Goal: Task Accomplishment & Management: Complete application form

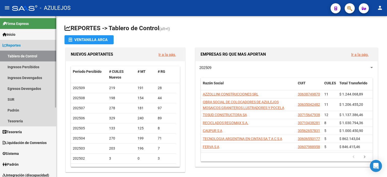
click at [17, 55] on link "Tablero de Control" at bounding box center [28, 56] width 56 height 11
click at [18, 110] on link "Padrón" at bounding box center [28, 110] width 56 height 11
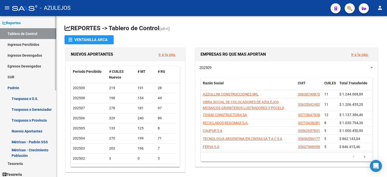
scroll to position [76, 0]
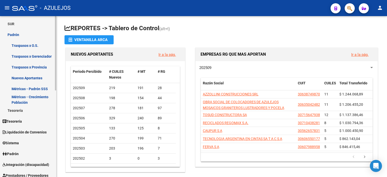
click at [17, 155] on span "Padrón" at bounding box center [11, 154] width 16 height 6
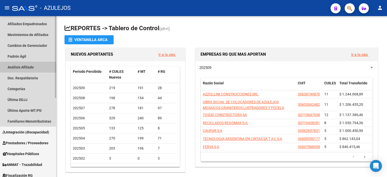
click at [32, 67] on link "Análisis Afiliado" at bounding box center [28, 67] width 56 height 11
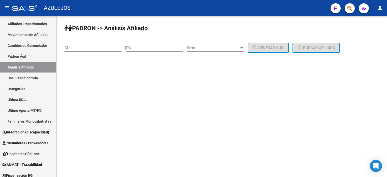
click at [139, 49] on input "DNI" at bounding box center [154, 48] width 57 height 5
type input "92895996"
click at [201, 47] on span "Sexo" at bounding box center [213, 48] width 52 height 5
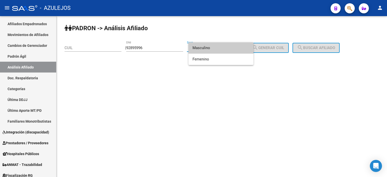
click at [208, 51] on span "Masculino" at bounding box center [220, 47] width 57 height 11
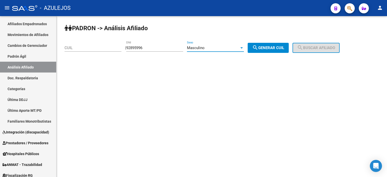
click at [273, 46] on span "search Generar CUIL" at bounding box center [268, 48] width 32 height 5
type input "20-92895996-2"
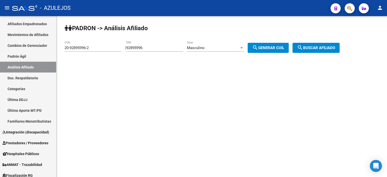
click at [314, 46] on span "search Buscar afiliado" at bounding box center [316, 48] width 38 height 5
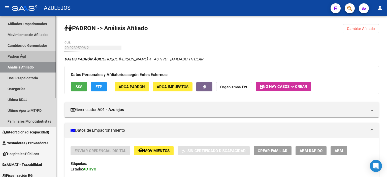
click at [21, 57] on link "Padrón Ágil" at bounding box center [28, 56] width 56 height 11
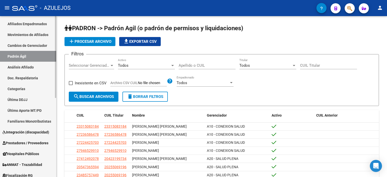
click at [22, 65] on link "Análisis Afiliado" at bounding box center [28, 67] width 56 height 11
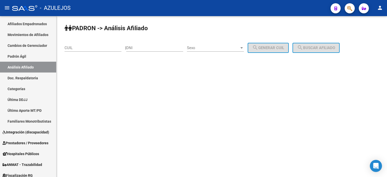
click at [138, 45] on div "DNI" at bounding box center [154, 46] width 57 height 11
click at [139, 50] on input "DNI" at bounding box center [154, 48] width 57 height 5
type input "54963316"
click at [206, 49] on span "Sexo" at bounding box center [213, 48] width 52 height 5
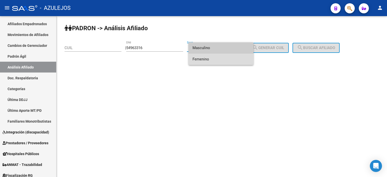
drag, startPoint x: 212, startPoint y: 58, endPoint x: 267, endPoint y: 48, distance: 56.1
click at [212, 58] on span "Femenino" at bounding box center [220, 59] width 57 height 11
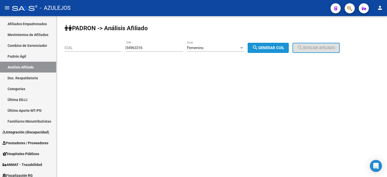
drag, startPoint x: 276, startPoint y: 45, endPoint x: 288, endPoint y: 45, distance: 11.8
click at [276, 45] on button "search Generar CUIL" at bounding box center [268, 48] width 41 height 10
type input "27-54963316-7"
click at [303, 45] on mat-icon "search" at bounding box center [300, 48] width 6 height 6
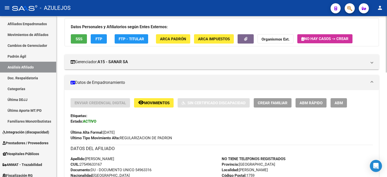
scroll to position [50, 0]
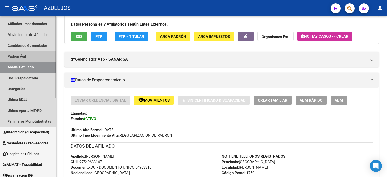
click at [26, 58] on link "Padrón Ágil" at bounding box center [28, 56] width 56 height 11
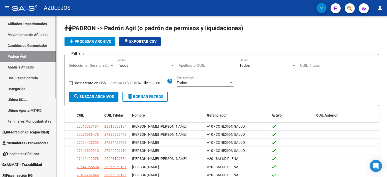
click at [27, 68] on link "Análisis Afiliado" at bounding box center [28, 67] width 56 height 11
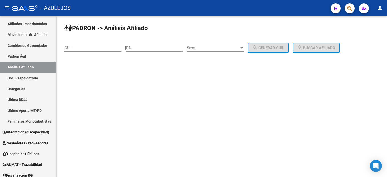
click at [151, 48] on input "DNI" at bounding box center [154, 48] width 57 height 5
type input "48311703"
click at [206, 48] on span "Sexo" at bounding box center [213, 48] width 52 height 5
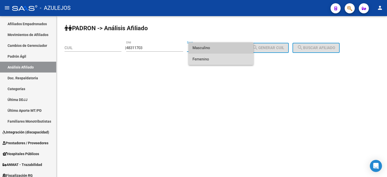
click at [205, 57] on span "Femenino" at bounding box center [220, 59] width 57 height 11
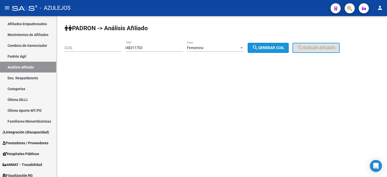
click at [289, 44] on button "search Generar CUIL" at bounding box center [268, 48] width 41 height 10
type input "27-48311703-0"
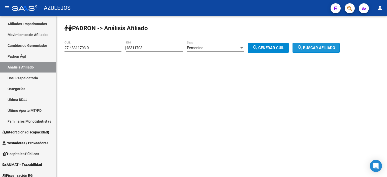
click at [317, 46] on span "search Buscar afiliado" at bounding box center [316, 48] width 38 height 5
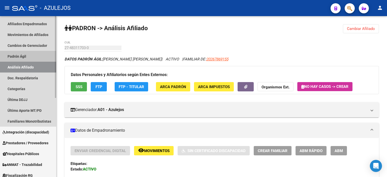
click at [14, 56] on link "Padrón Ágil" at bounding box center [28, 56] width 56 height 11
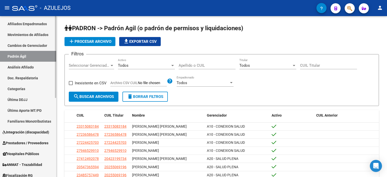
click at [23, 67] on link "Análisis Afiliado" at bounding box center [28, 67] width 56 height 11
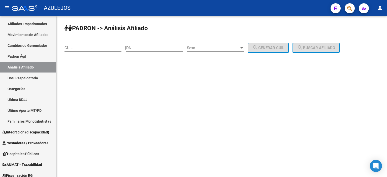
click at [145, 50] on div "DNI" at bounding box center [154, 46] width 57 height 11
type input "96343196"
click at [210, 46] on span "Sexo" at bounding box center [213, 48] width 52 height 5
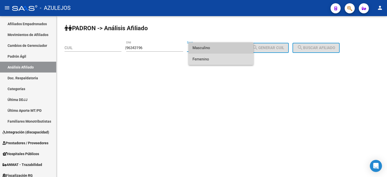
drag, startPoint x: 210, startPoint y: 57, endPoint x: 248, endPoint y: 54, distance: 37.9
click at [211, 57] on span "Femenino" at bounding box center [220, 59] width 57 height 11
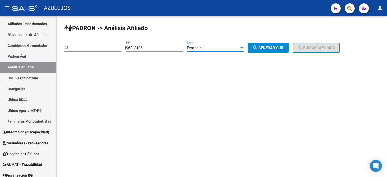
click at [273, 50] on button "search Generar CUIL" at bounding box center [268, 48] width 41 height 10
type input "27-96343196-7"
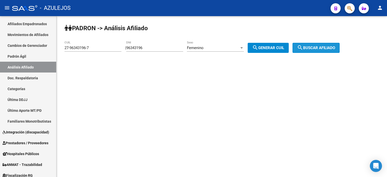
click at [316, 46] on span "search Buscar afiliado" at bounding box center [316, 48] width 38 height 5
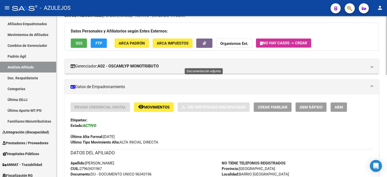
scroll to position [50, 0]
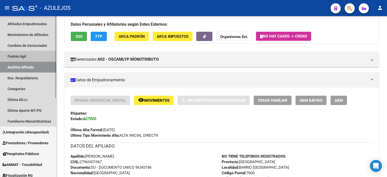
click at [17, 54] on link "Padrón Ágil" at bounding box center [28, 56] width 56 height 11
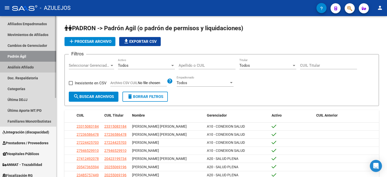
click at [17, 65] on link "Análisis Afiliado" at bounding box center [28, 67] width 56 height 11
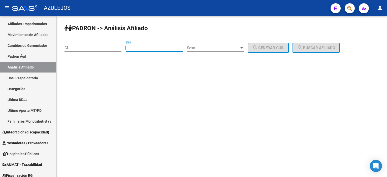
click at [137, 46] on input "DNI" at bounding box center [154, 48] width 57 height 5
type input "54405740"
click at [236, 46] on span "Sexo" at bounding box center [213, 48] width 52 height 5
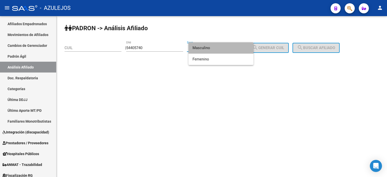
click at [236, 46] on span "Masculino" at bounding box center [220, 47] width 57 height 11
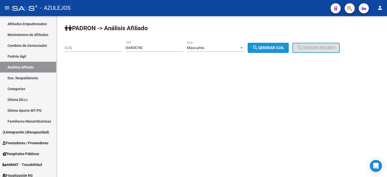
click at [275, 45] on button "search Generar CUIL" at bounding box center [268, 48] width 41 height 10
type input "20-54405740-6"
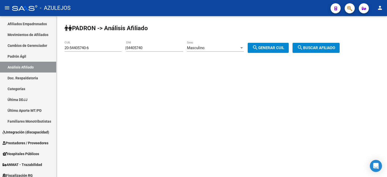
click at [309, 46] on span "search Buscar afiliado" at bounding box center [316, 48] width 38 height 5
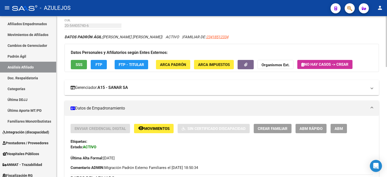
scroll to position [50, 0]
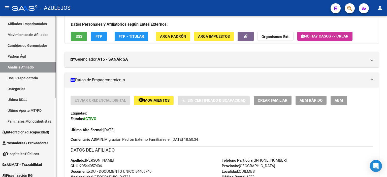
click at [12, 58] on link "Padrón Ágil" at bounding box center [28, 56] width 56 height 11
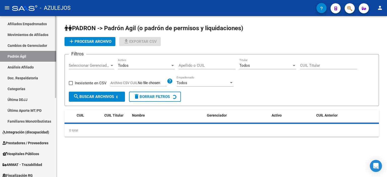
click at [14, 66] on link "Análisis Afiliado" at bounding box center [28, 67] width 56 height 11
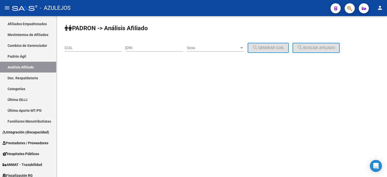
click at [147, 48] on input "DNI" at bounding box center [154, 48] width 57 height 5
type input "54963316"
click at [195, 47] on span "Sexo" at bounding box center [213, 48] width 52 height 5
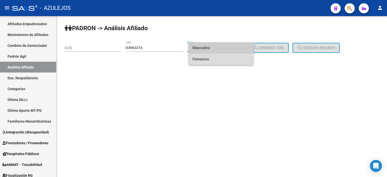
click at [209, 57] on span "Femenino" at bounding box center [220, 59] width 57 height 11
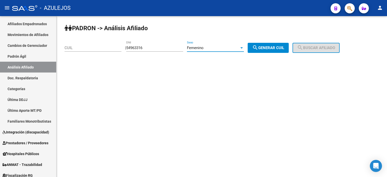
click at [278, 46] on span "search Generar CUIL" at bounding box center [268, 48] width 32 height 5
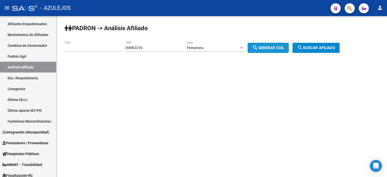
type input "27-54963316-7"
click at [321, 44] on button "search Buscar afiliado" at bounding box center [316, 48] width 47 height 10
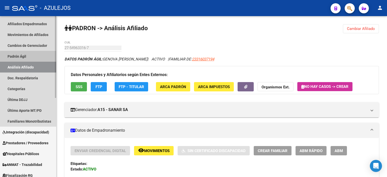
click at [29, 57] on link "Padrón Ágil" at bounding box center [28, 56] width 56 height 11
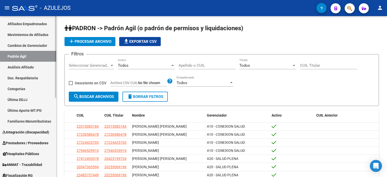
click at [31, 70] on link "Análisis Afiliado" at bounding box center [28, 67] width 56 height 11
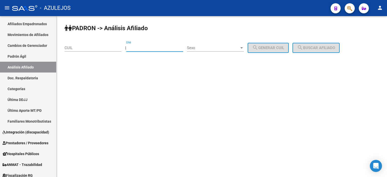
click at [150, 49] on input "DNI" at bounding box center [154, 48] width 57 height 5
type input "59354635"
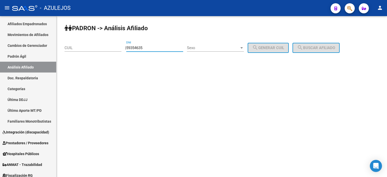
click at [208, 48] on span "Sexo" at bounding box center [213, 48] width 52 height 5
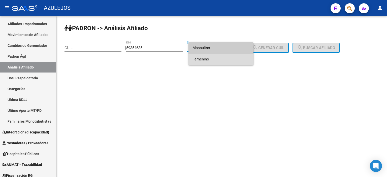
drag, startPoint x: 207, startPoint y: 56, endPoint x: 256, endPoint y: 49, distance: 49.2
click at [208, 56] on span "Femenino" at bounding box center [220, 59] width 57 height 11
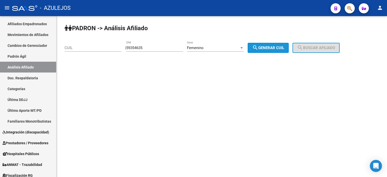
drag, startPoint x: 262, startPoint y: 47, endPoint x: 301, endPoint y: 47, distance: 38.8
click at [258, 47] on mat-icon "search" at bounding box center [255, 48] width 6 height 6
type input "27-59354635-2"
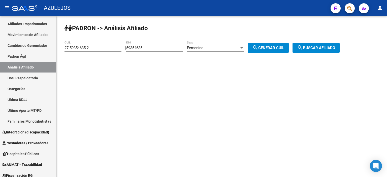
click at [321, 47] on span "search Buscar afiliado" at bounding box center [316, 48] width 38 height 5
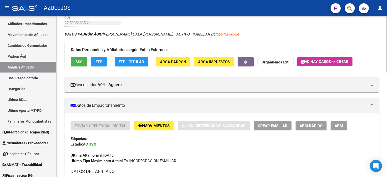
scroll to position [25, 0]
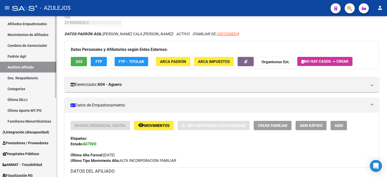
click at [18, 51] on link "Padrón Ágil" at bounding box center [28, 56] width 56 height 11
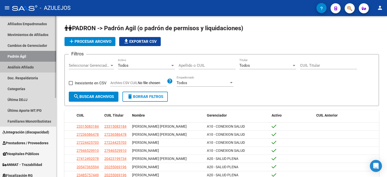
click at [21, 68] on link "Análisis Afiliado" at bounding box center [28, 67] width 56 height 11
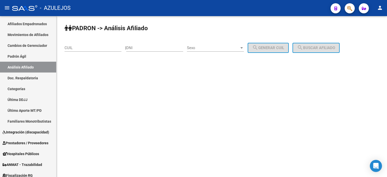
click at [148, 49] on input "DNI" at bounding box center [154, 48] width 57 height 5
type input "95125986"
click at [200, 48] on span "Sexo" at bounding box center [213, 48] width 52 height 5
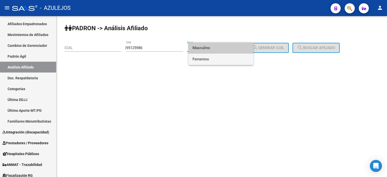
click at [215, 57] on span "Femenino" at bounding box center [220, 59] width 57 height 11
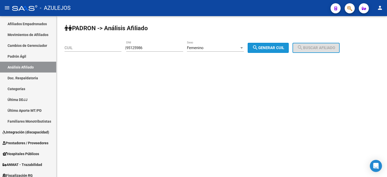
click at [277, 49] on span "search Generar CUIL" at bounding box center [268, 48] width 32 height 5
type input "27-95125986-7"
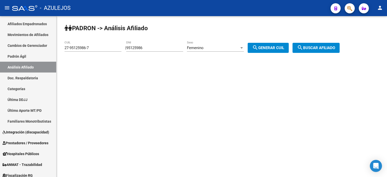
click at [323, 51] on button "search Buscar afiliado" at bounding box center [316, 48] width 47 height 10
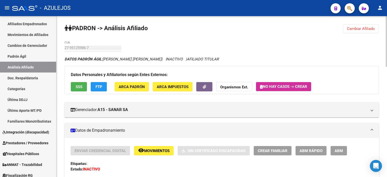
scroll to position [25, 0]
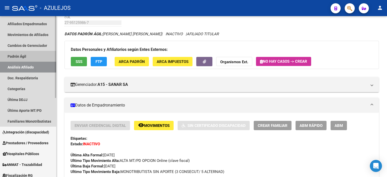
click at [22, 53] on link "Padrón Ágil" at bounding box center [28, 56] width 56 height 11
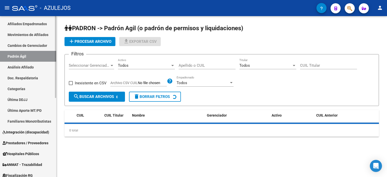
click at [27, 65] on link "Análisis Afiliado" at bounding box center [28, 67] width 56 height 11
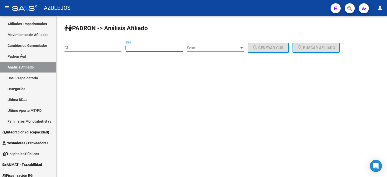
click at [143, 46] on input "DNI" at bounding box center [154, 48] width 57 height 5
type input "96343196"
click at [205, 49] on span "Sexo" at bounding box center [213, 48] width 52 height 5
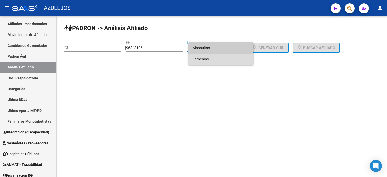
drag, startPoint x: 209, startPoint y: 61, endPoint x: 241, endPoint y: 53, distance: 32.9
click at [210, 61] on span "Femenino" at bounding box center [220, 59] width 57 height 11
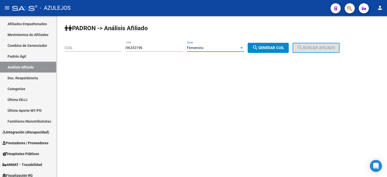
click at [268, 46] on span "search Generar CUIL" at bounding box center [268, 48] width 32 height 5
type input "27-96343196-7"
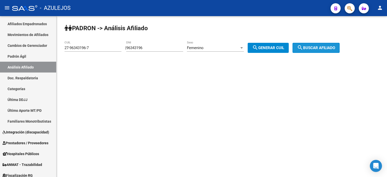
drag, startPoint x: 324, startPoint y: 47, endPoint x: 317, endPoint y: 47, distance: 6.6
click at [323, 47] on span "search Buscar afiliado" at bounding box center [316, 48] width 38 height 5
